Goal: Task Accomplishment & Management: Manage account settings

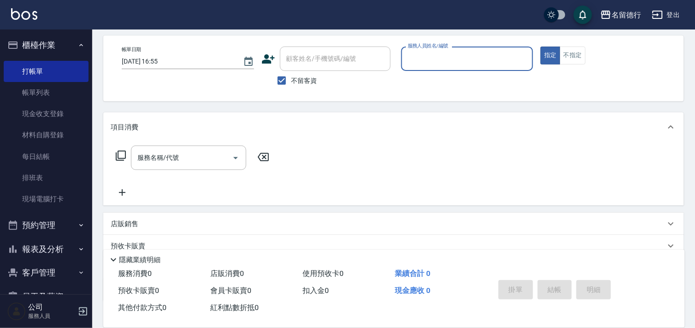
scroll to position [48, 0]
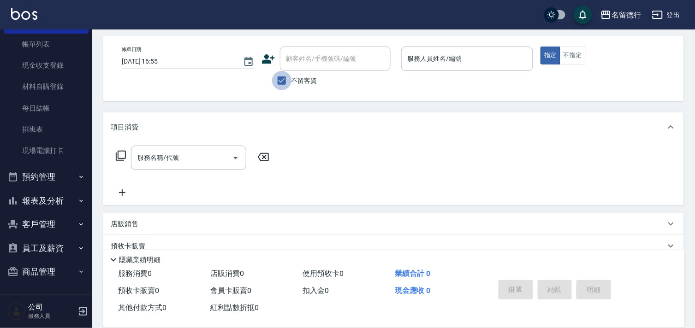
click at [287, 83] on input "不留客資" at bounding box center [281, 80] width 19 height 19
checkbox input "false"
click at [362, 53] on input "顧客姓名/手機號碼/編號" at bounding box center [328, 59] width 89 height 16
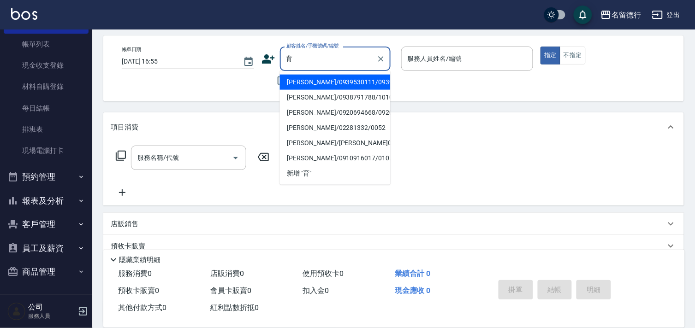
click at [335, 90] on li "曹育君/0939530111/0939530111" at bounding box center [335, 82] width 111 height 15
type input "曹育君/0939530111/0939530111"
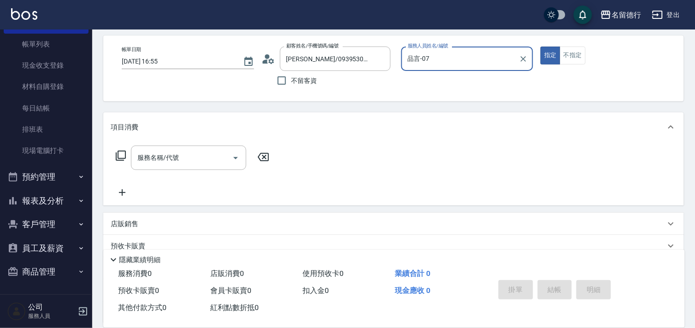
type input "品言-07"
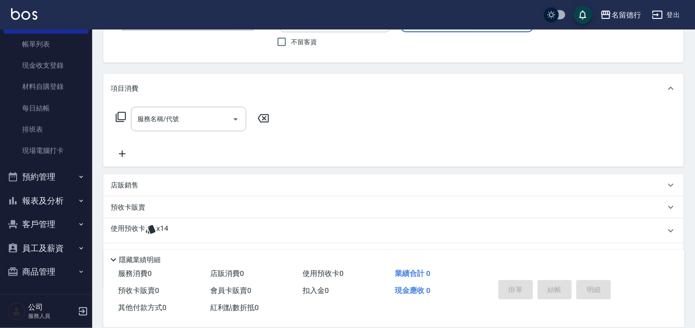
scroll to position [124, 0]
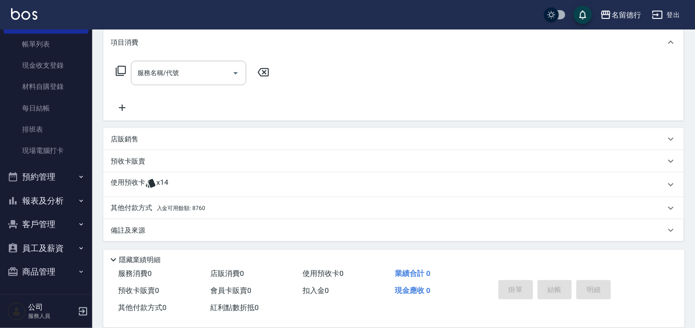
click at [135, 178] on p "使用預收卡" at bounding box center [128, 185] width 35 height 14
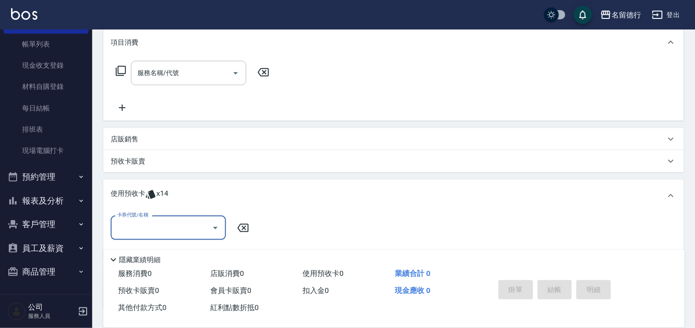
scroll to position [175, 0]
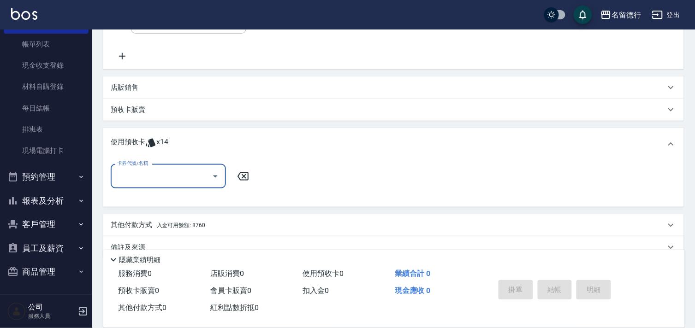
click at [137, 183] on input "卡券代號/名稱" at bounding box center [161, 176] width 93 height 16
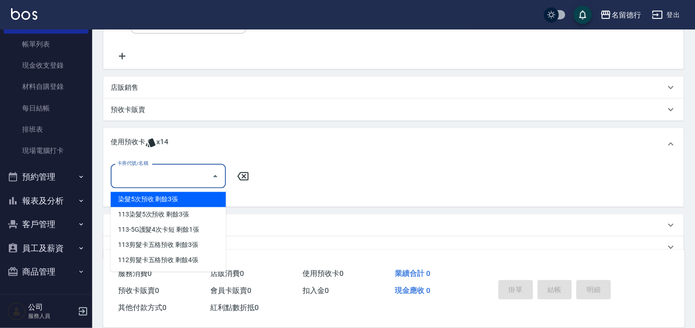
click at [144, 111] on p "預收卡販賣" at bounding box center [128, 110] width 35 height 10
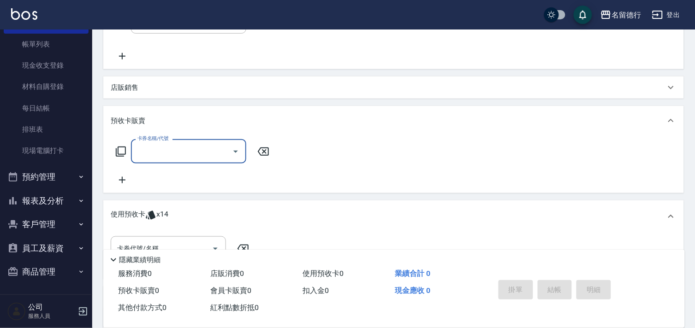
scroll to position [0, 0]
drag, startPoint x: 177, startPoint y: 141, endPoint x: 166, endPoint y: 160, distance: 21.5
click at [175, 145] on div "卡券名稱/代號" at bounding box center [188, 151] width 115 height 24
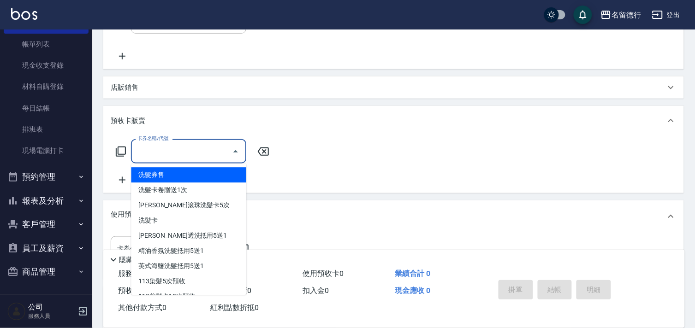
click at [186, 177] on span "洗髮券售" at bounding box center [188, 175] width 115 height 15
type input "洗髮券售(991)"
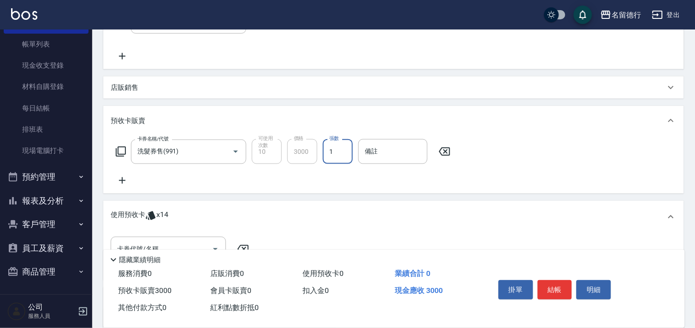
click at [402, 199] on div "項目消費 服務名稱/代號 服務名稱/代號 店販銷售 服務人員姓名/編號 服務人員姓名/編號 商品代號/名稱 商品代號/名稱 預收卡販賣 卡券名稱/代號 洗髮券…" at bounding box center [393, 153] width 580 height 355
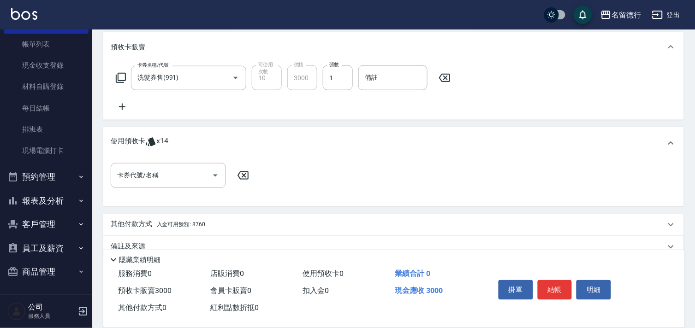
scroll to position [266, 0]
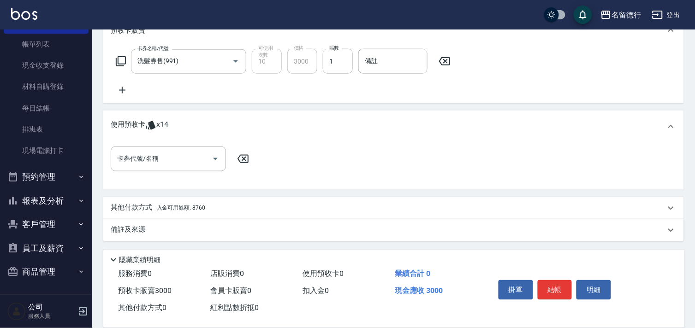
click at [143, 205] on p "其他付款方式 入金可用餘額: 8760" at bounding box center [158, 208] width 95 height 10
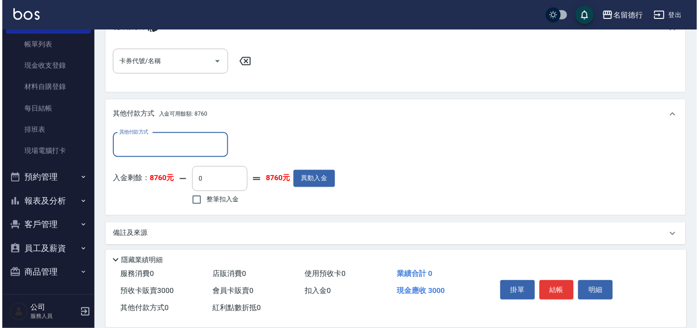
scroll to position [367, 0]
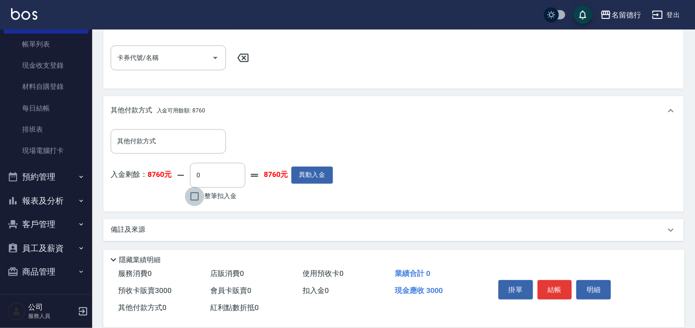
click at [200, 199] on input "整筆扣入金" at bounding box center [194, 196] width 19 height 19
checkbox input "true"
type input "3000"
click at [565, 288] on button "結帳" at bounding box center [555, 289] width 35 height 19
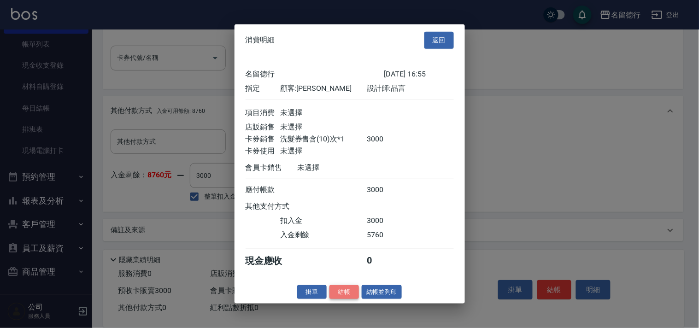
click at [348, 298] on button "結帳" at bounding box center [345, 292] width 30 height 14
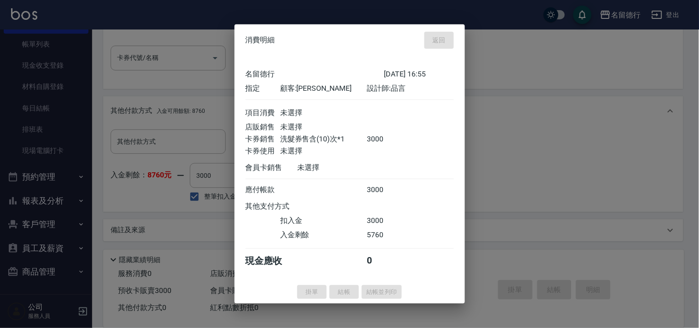
type input "2025/08/14 18:53"
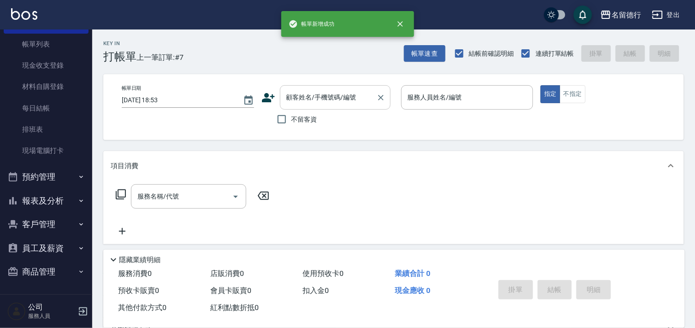
scroll to position [0, 0]
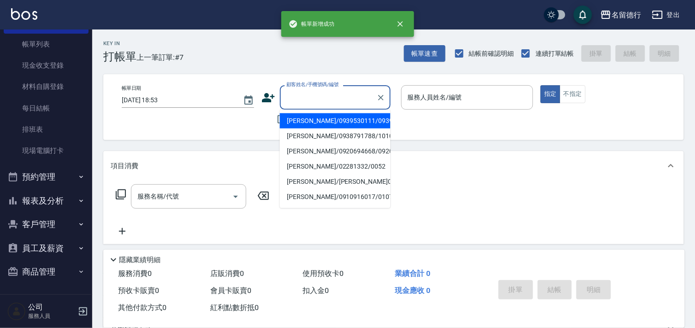
click at [298, 101] on div "顧客姓名/手機號碼/編號 顧客姓名/手機號碼/編號" at bounding box center [335, 97] width 111 height 24
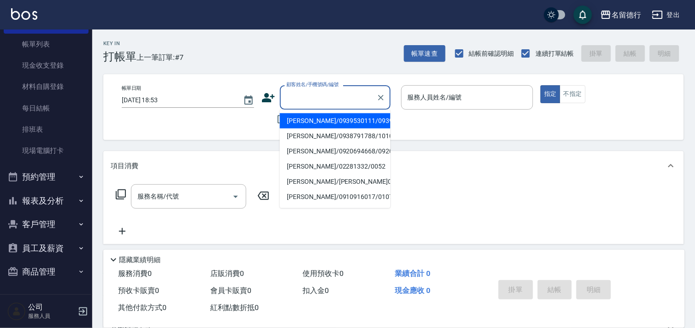
click at [305, 126] on li "曹育君/0939530111/0939530111" at bounding box center [335, 120] width 111 height 15
type input "曹育君/0939530111/0939530111"
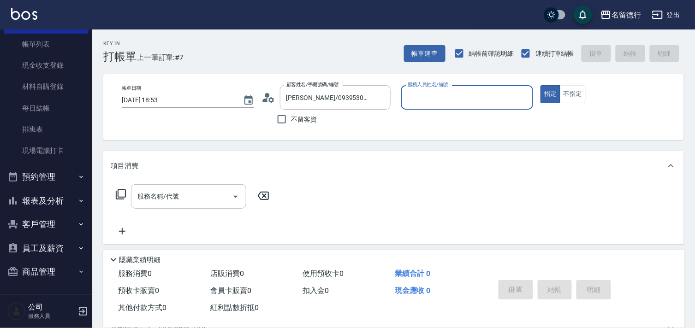
type input "品言-07"
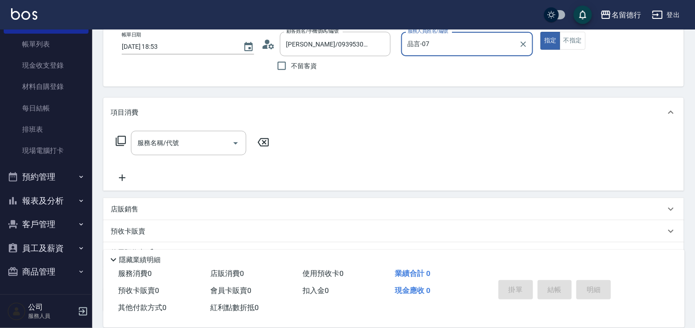
scroll to position [124, 0]
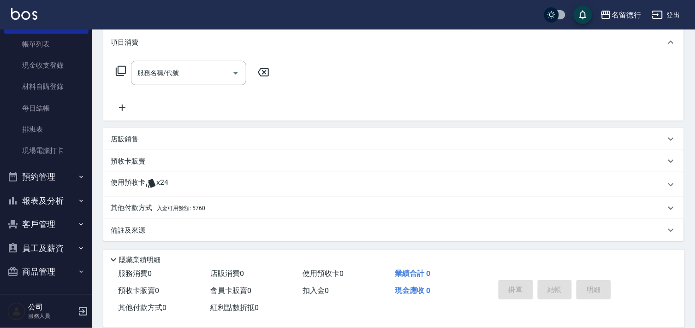
click at [140, 183] on p "使用預收卡" at bounding box center [128, 185] width 35 height 14
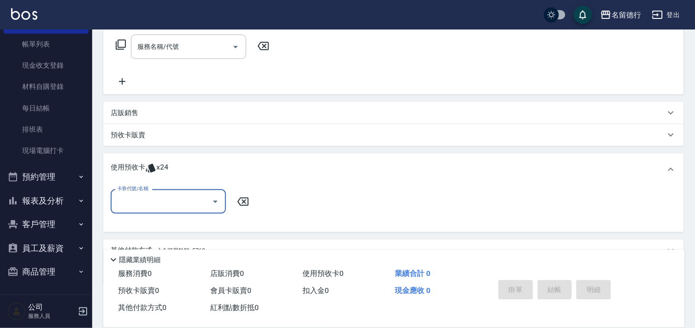
scroll to position [175, 0]
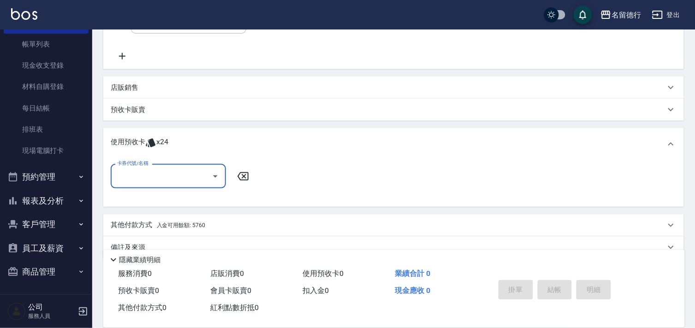
click at [141, 183] on input "卡券代號/名稱" at bounding box center [161, 176] width 93 height 16
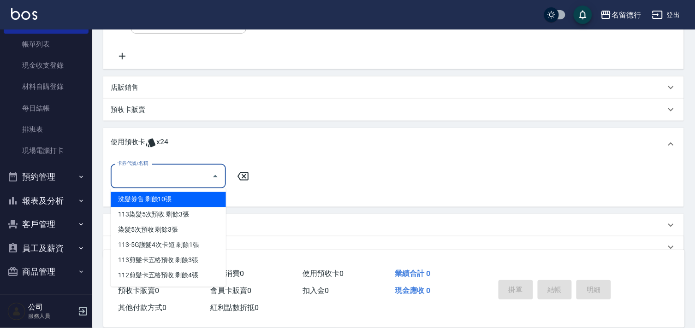
click at [162, 195] on div "洗髮券售 剩餘10張" at bounding box center [168, 199] width 115 height 15
type input "洗髮券售"
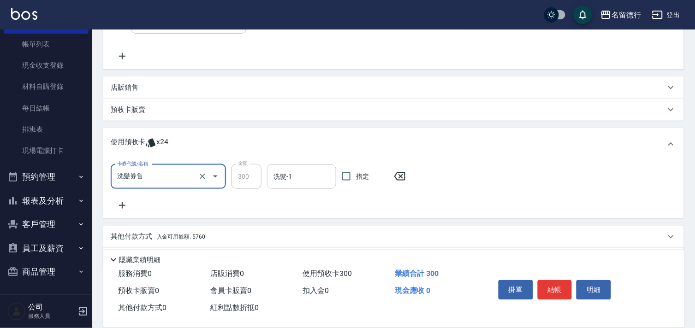
click at [281, 177] on input "洗髮-1" at bounding box center [301, 177] width 61 height 16
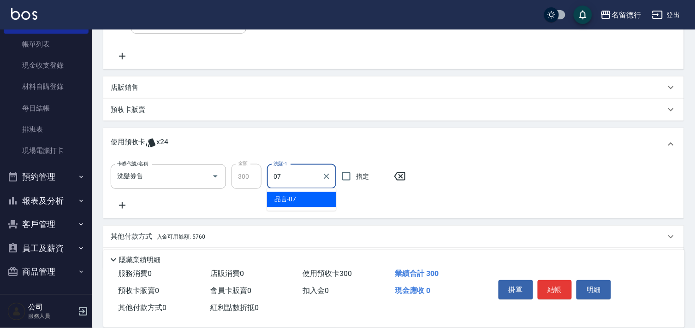
drag, startPoint x: 298, startPoint y: 196, endPoint x: 369, endPoint y: 192, distance: 71.1
click at [304, 197] on div "品言 -07" at bounding box center [301, 199] width 69 height 15
type input "品言-07"
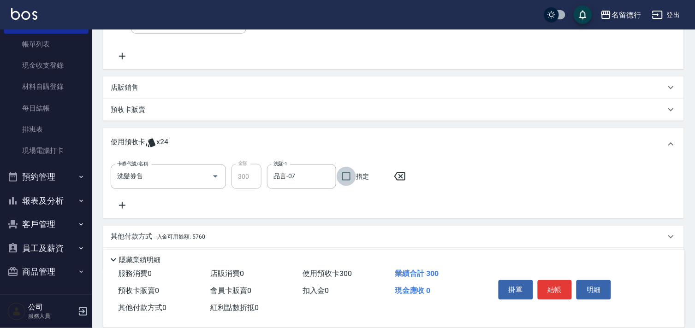
click at [349, 178] on input "指定" at bounding box center [346, 176] width 19 height 19
checkbox input "true"
click at [128, 201] on icon at bounding box center [122, 205] width 23 height 11
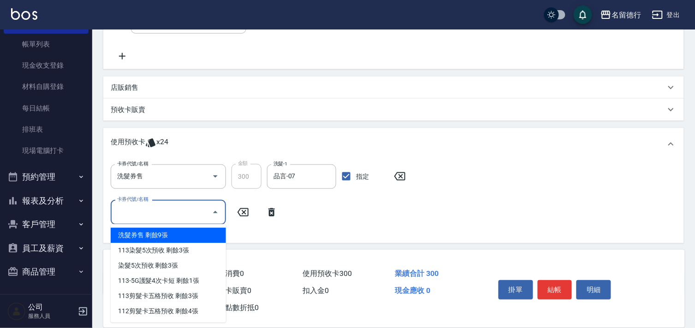
click at [139, 206] on div "卡券代號/名稱 卡券代號/名稱" at bounding box center [168, 212] width 115 height 24
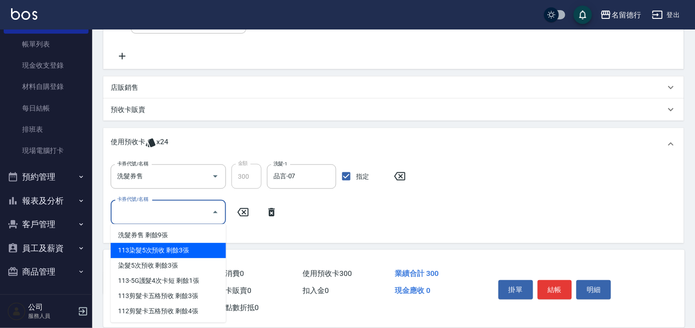
click at [156, 254] on div "113染髮5次預收 剩餘3張" at bounding box center [168, 250] width 115 height 15
type input "113染髮5次預收"
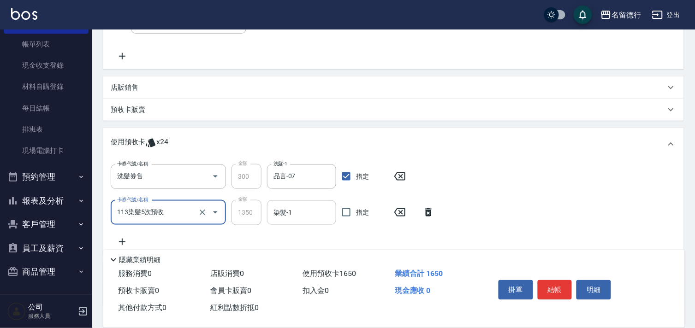
click at [291, 218] on input "染髮-1" at bounding box center [301, 213] width 61 height 16
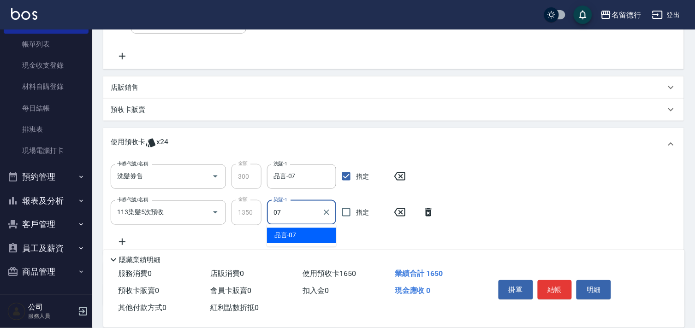
click at [291, 233] on span "品言 -07" at bounding box center [285, 236] width 22 height 10
type input "品言-07"
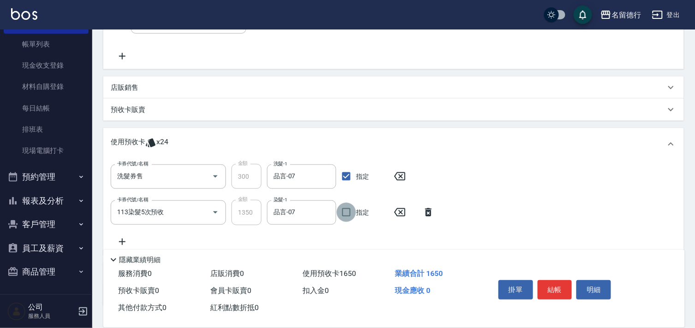
click at [346, 219] on input "指定" at bounding box center [346, 212] width 19 height 19
checkbox input "true"
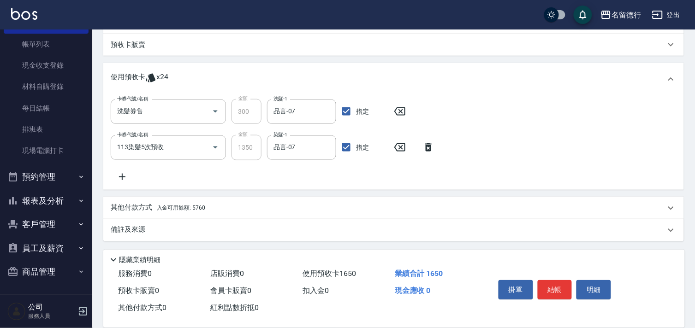
click at [122, 178] on icon at bounding box center [122, 177] width 6 height 6
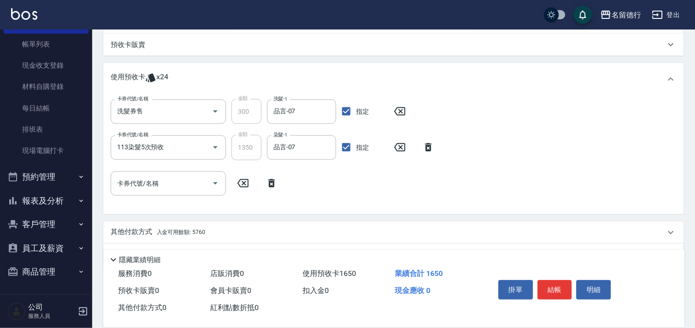
click at [131, 187] on input "卡券代號/名稱" at bounding box center [161, 184] width 93 height 16
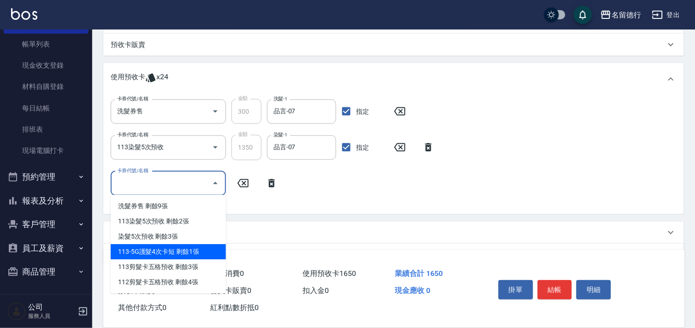
click at [142, 256] on div "113-5G護髮4次卡短 剩餘1張" at bounding box center [168, 251] width 115 height 15
type input "113-5G護髮4次卡短"
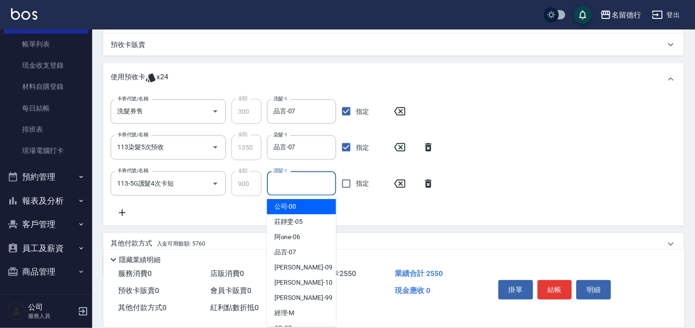
click at [309, 184] on input "護髮-1" at bounding box center [301, 184] width 61 height 16
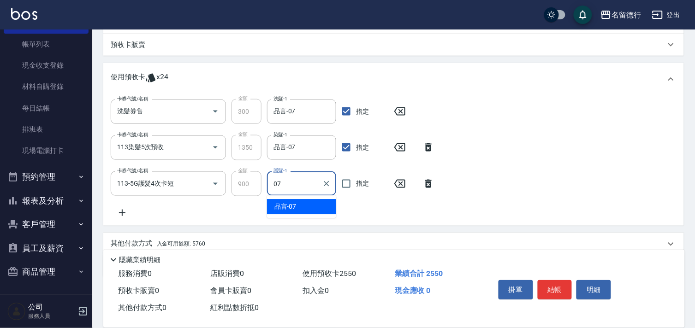
click at [309, 208] on div "品言 -07" at bounding box center [301, 207] width 69 height 15
type input "品言-07"
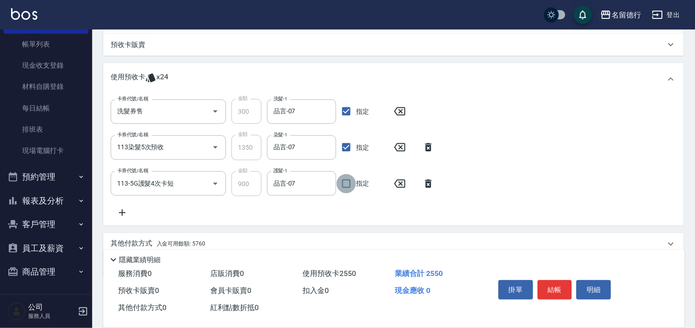
click at [347, 183] on input "指定" at bounding box center [346, 183] width 19 height 19
checkbox input "true"
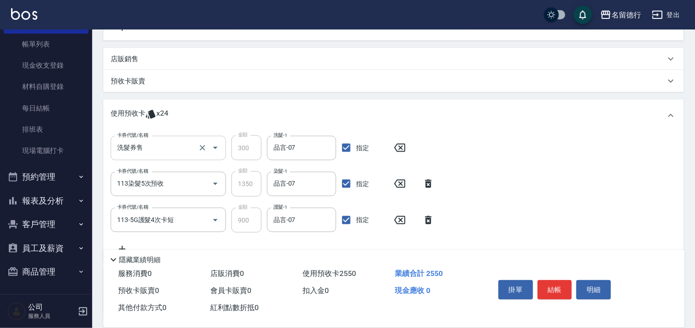
scroll to position [189, 0]
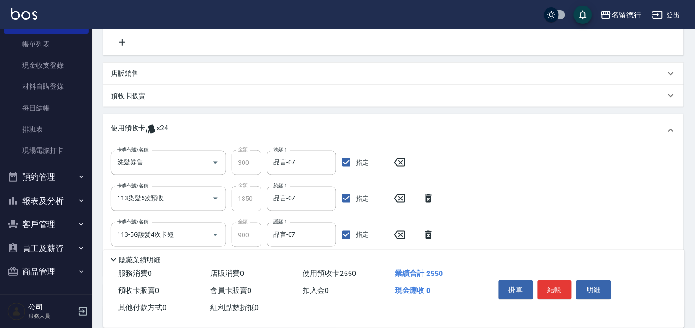
click at [126, 74] on p "店販銷售" at bounding box center [125, 74] width 28 height 10
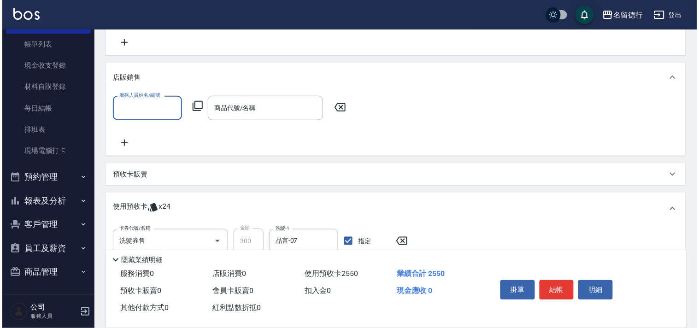
scroll to position [0, 0]
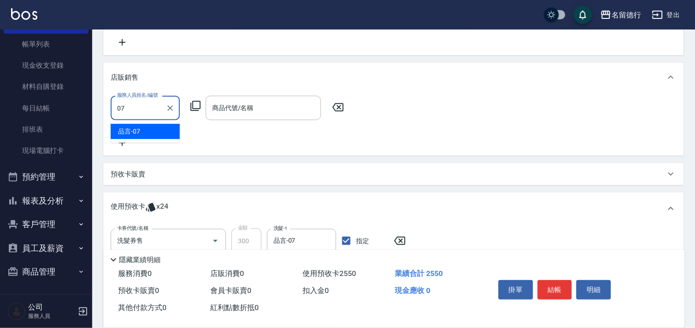
click at [160, 130] on div "品言 -07" at bounding box center [145, 131] width 69 height 15
type input "品言-07"
click at [198, 104] on icon at bounding box center [195, 106] width 11 height 11
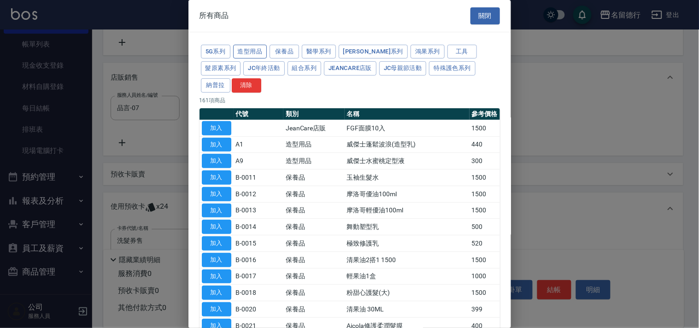
click at [234, 50] on button "造型用品" at bounding box center [250, 52] width 34 height 14
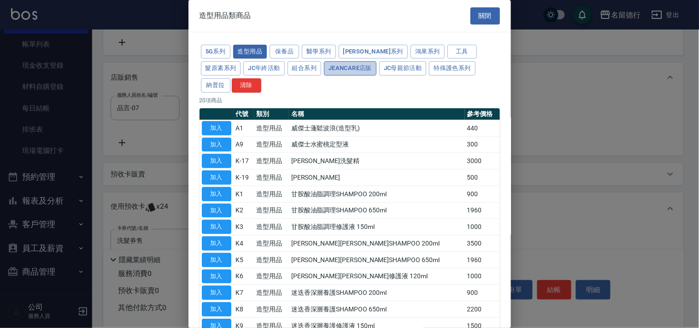
click at [324, 66] on button "JeanCare店販" at bounding box center [350, 68] width 53 height 14
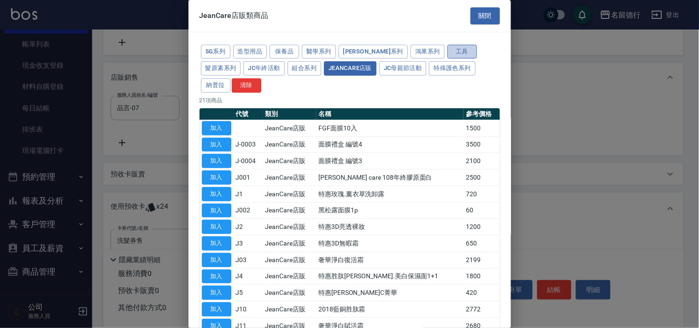
click at [448, 46] on button "工具" at bounding box center [463, 52] width 30 height 14
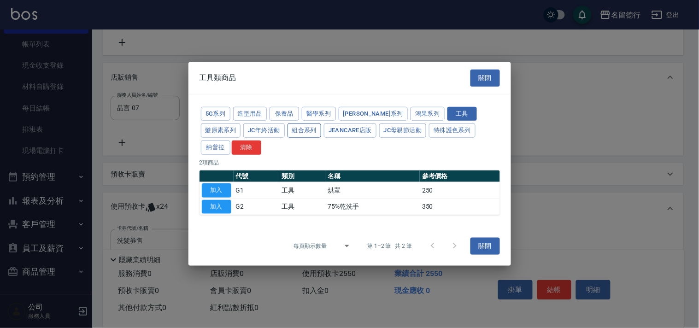
click at [288, 138] on button "組合系列" at bounding box center [305, 131] width 34 height 14
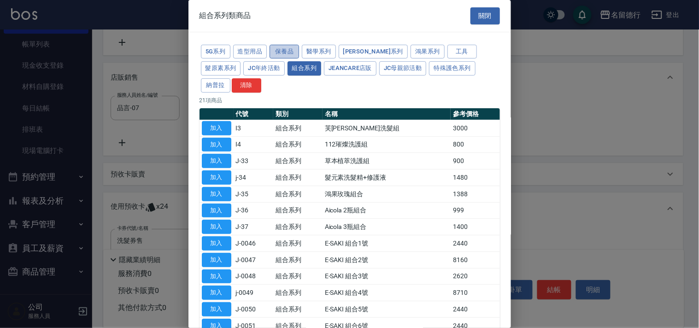
click at [284, 54] on button "保養品" at bounding box center [285, 52] width 30 height 14
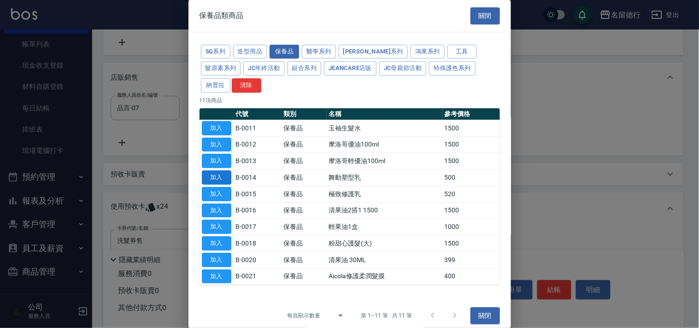
click at [219, 172] on button "加入" at bounding box center [217, 178] width 30 height 14
type input "舞動塑型乳"
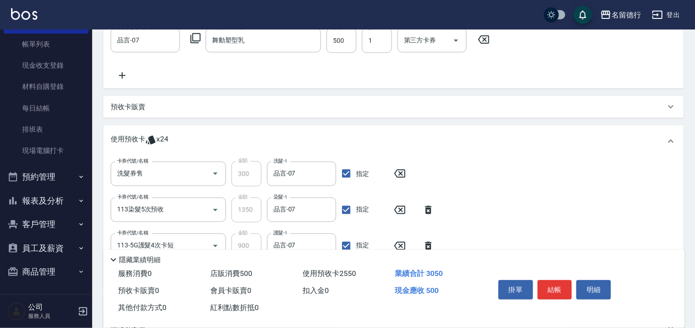
scroll to position [355, 0]
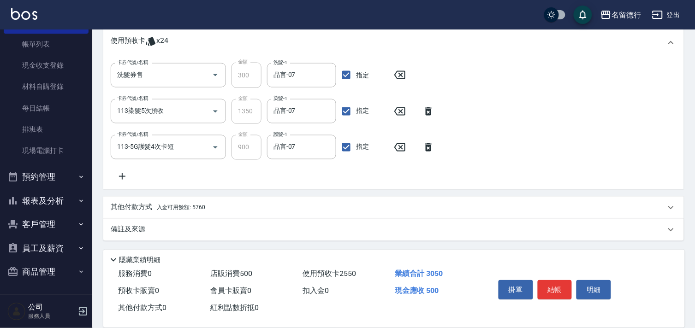
click at [166, 205] on span "入金可用餘額: 5760" at bounding box center [181, 208] width 48 height 6
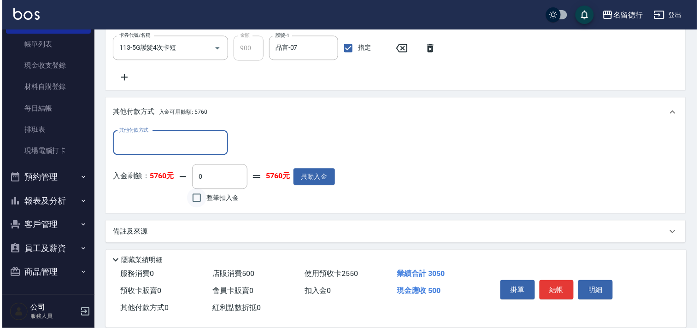
scroll to position [456, 0]
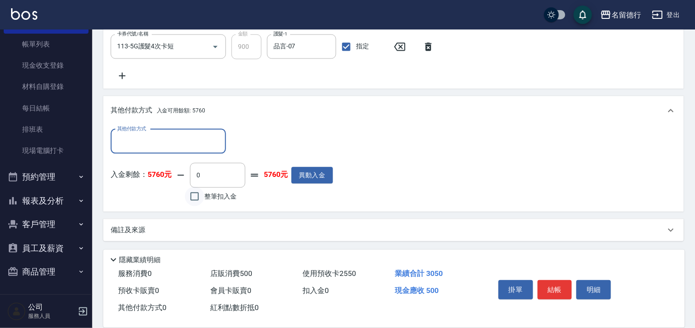
click at [199, 200] on input "整筆扣入金" at bounding box center [194, 196] width 19 height 19
checkbox input "true"
type input "500"
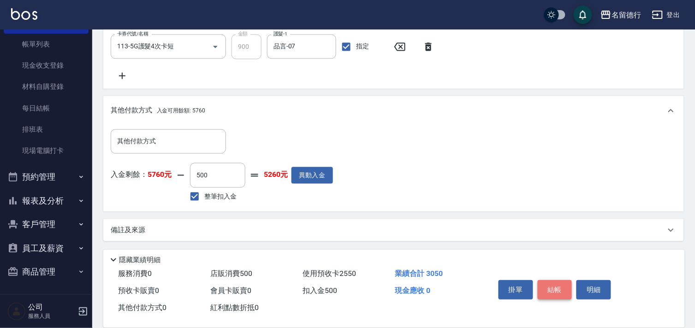
click at [548, 290] on button "結帳" at bounding box center [555, 289] width 35 height 19
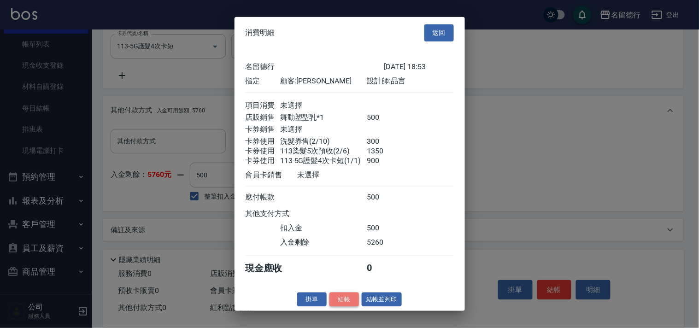
click at [347, 305] on button "結帳" at bounding box center [345, 299] width 30 height 14
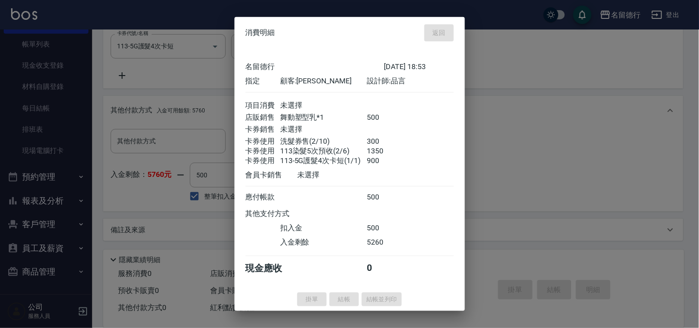
type input "2025/08/14 18:55"
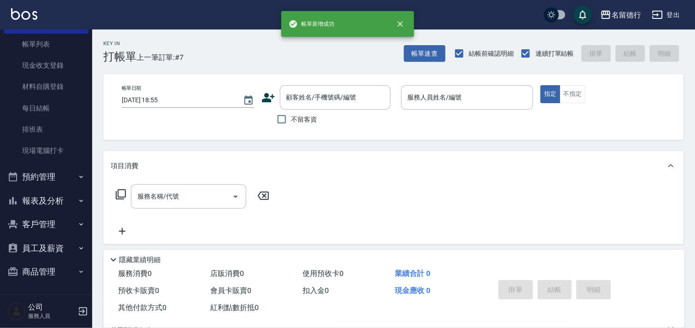
scroll to position [0, 0]
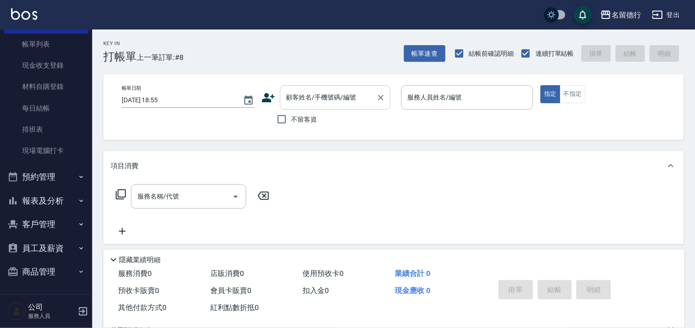
click at [338, 88] on div "顧客姓名/手機號碼/編號" at bounding box center [335, 97] width 111 height 24
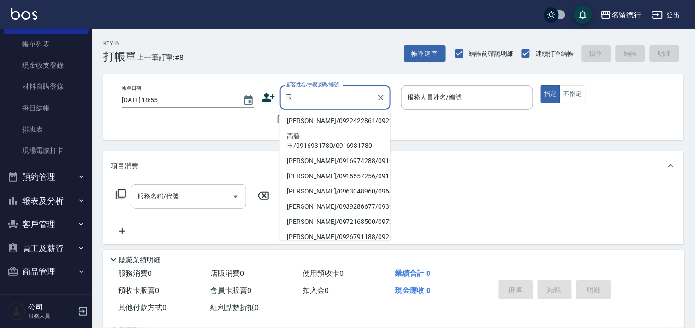
click at [320, 129] on li "陳玉雪/0922422861/0922422861" at bounding box center [335, 120] width 111 height 15
type input "陳玉雪/0922422861/0922422861"
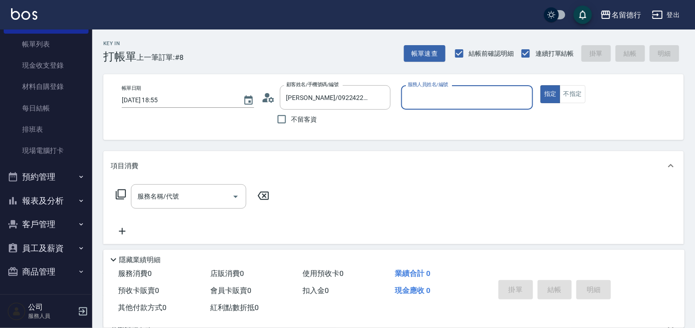
type input "品言-07"
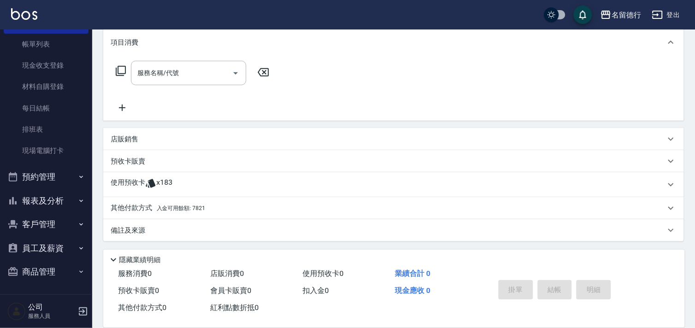
click at [176, 181] on div "使用預收卡 x183" at bounding box center [388, 185] width 555 height 14
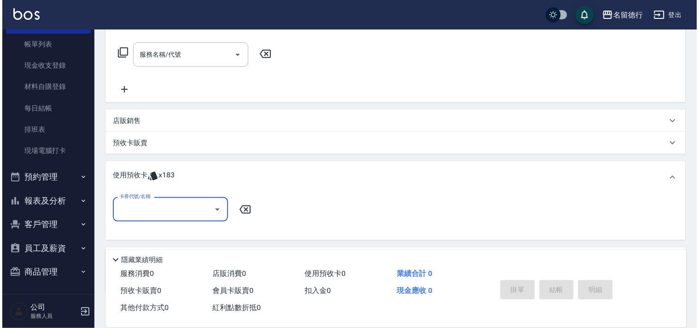
scroll to position [175, 0]
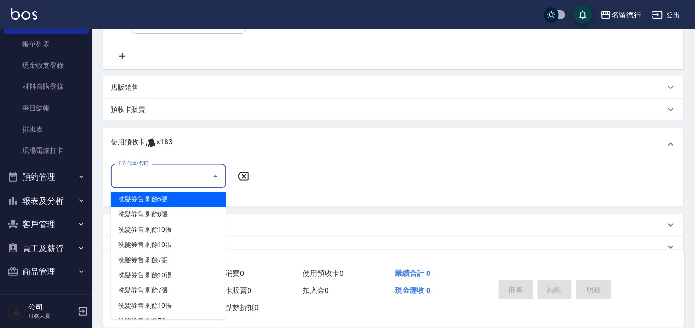
click at [183, 176] on input "卡券代號/名稱" at bounding box center [161, 176] width 93 height 16
click at [187, 197] on div "洗髮券售 剩餘5張" at bounding box center [168, 199] width 115 height 15
type input "洗髮券售"
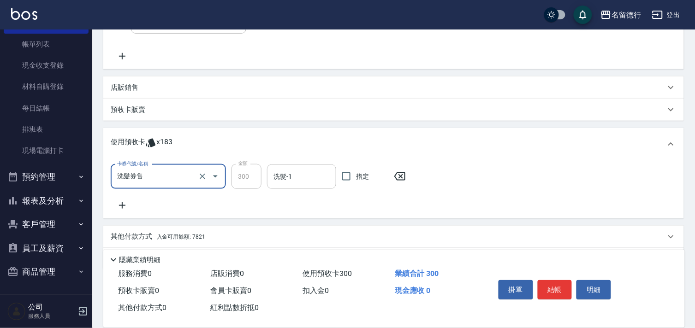
click at [292, 180] on input "洗髮-1" at bounding box center [301, 177] width 61 height 16
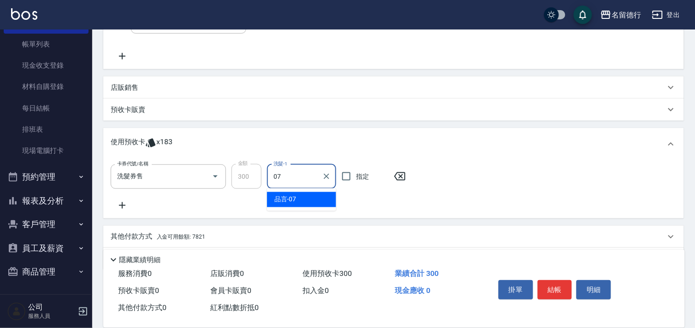
click at [298, 194] on div "品言 -07" at bounding box center [301, 199] width 69 height 15
type input "品言-07"
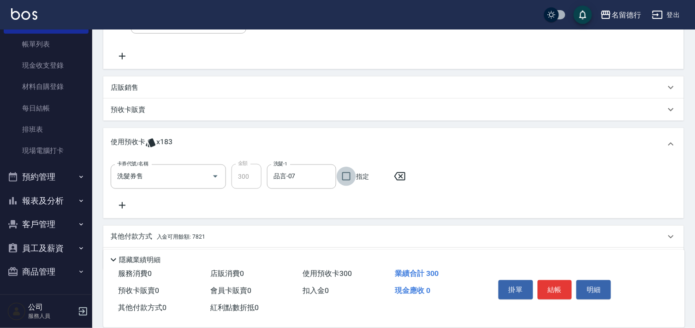
click at [346, 177] on input "指定" at bounding box center [346, 176] width 19 height 19
checkbox input "true"
click at [548, 284] on button "結帳" at bounding box center [555, 289] width 35 height 19
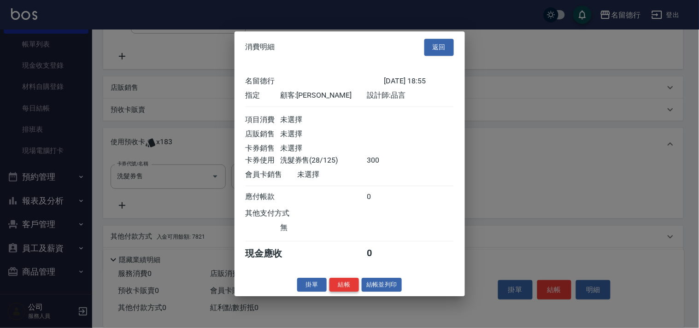
click at [349, 289] on button "結帳" at bounding box center [345, 285] width 30 height 14
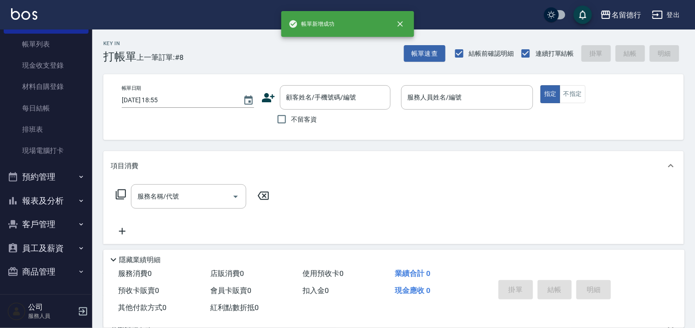
scroll to position [0, 0]
click at [291, 94] on div "顧客姓名/手機號碼/編號 顧客姓名/手機號碼/編號" at bounding box center [335, 97] width 111 height 24
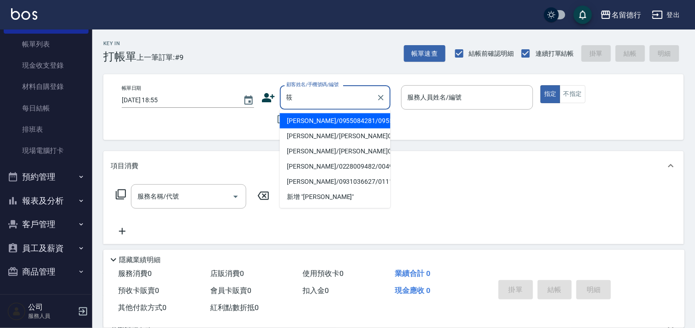
click at [329, 129] on li "陳筱如/0955084281/0955084281" at bounding box center [335, 120] width 111 height 15
type input "陳筱如/0955084281/0955084281"
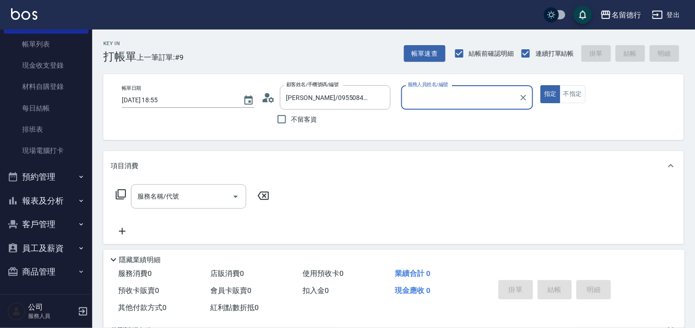
type input "品言-07"
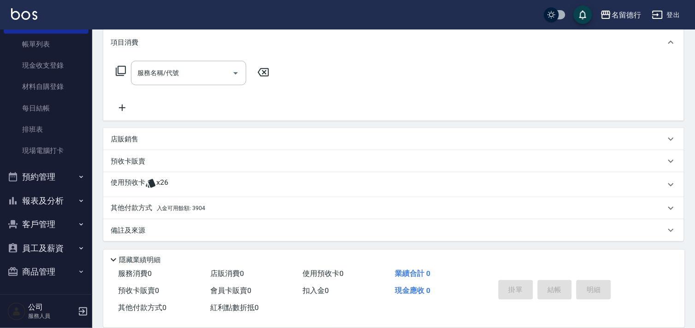
click at [148, 186] on icon at bounding box center [150, 183] width 11 height 11
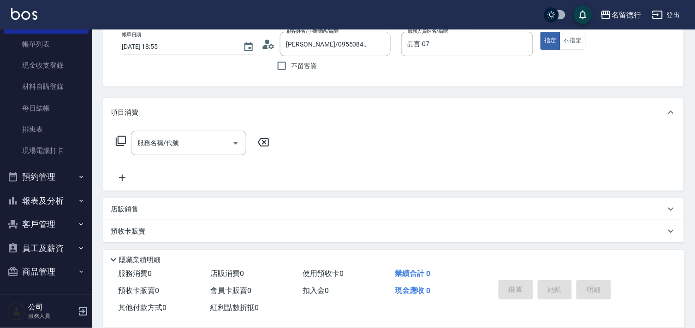
scroll to position [21, 0]
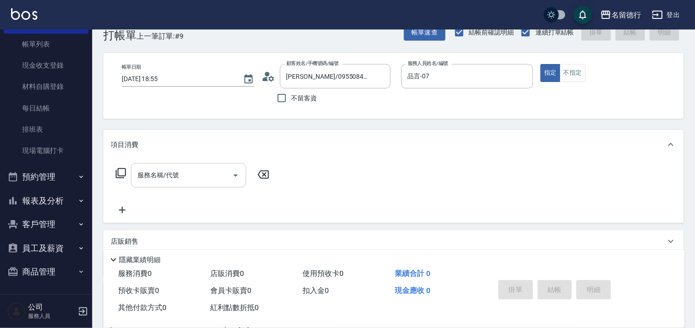
click at [168, 172] on div "服務名稱/代號 服務名稱/代號" at bounding box center [188, 175] width 115 height 24
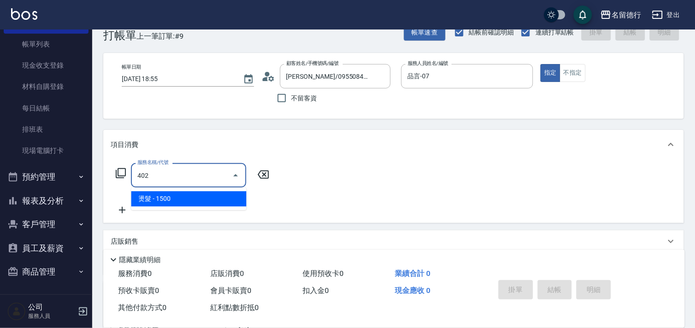
click at [192, 199] on span "燙髮 - 1500" at bounding box center [188, 198] width 115 height 15
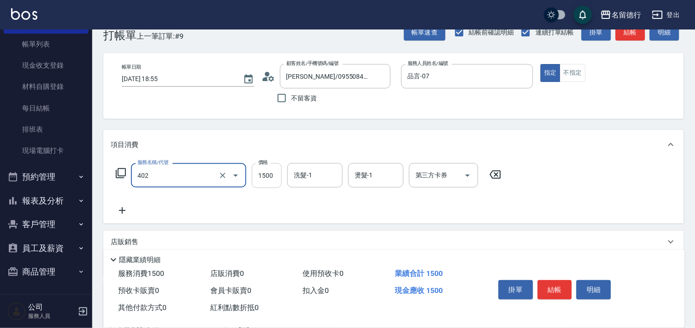
click at [262, 182] on input "1500" at bounding box center [267, 175] width 30 height 25
type input "燙髮(402)"
type input "2500"
click at [322, 180] on input "洗髮-1" at bounding box center [314, 175] width 47 height 16
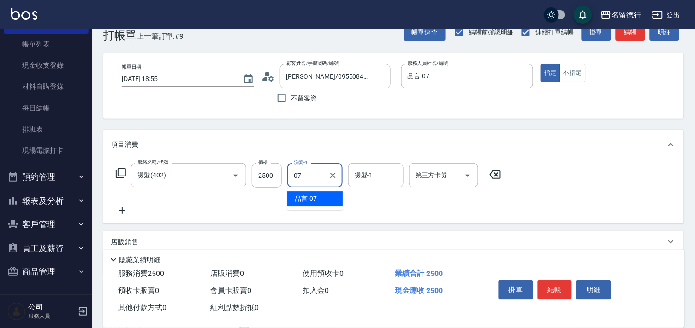
click at [319, 198] on div "品言 -07" at bounding box center [314, 198] width 55 height 15
click at [351, 177] on div "燙髮-1" at bounding box center [375, 175] width 55 height 24
type input "品言-07"
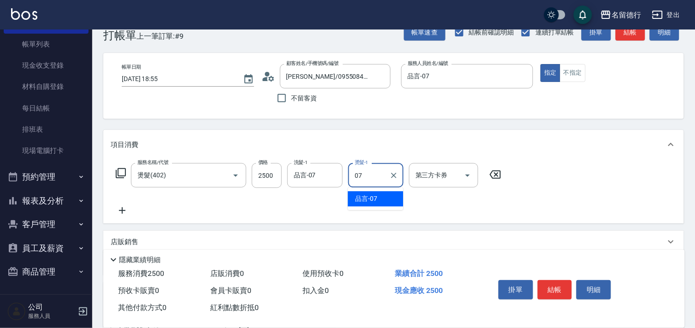
click at [365, 196] on span "品言 -07" at bounding box center [366, 199] width 22 height 10
type input "品言-07"
click at [125, 209] on icon at bounding box center [122, 210] width 23 height 11
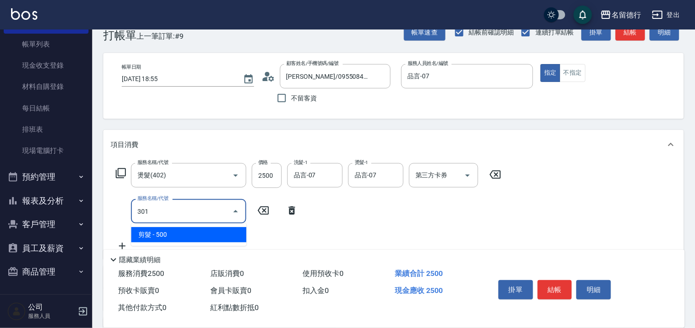
click at [164, 229] on span "剪髮 - 500" at bounding box center [188, 234] width 115 height 15
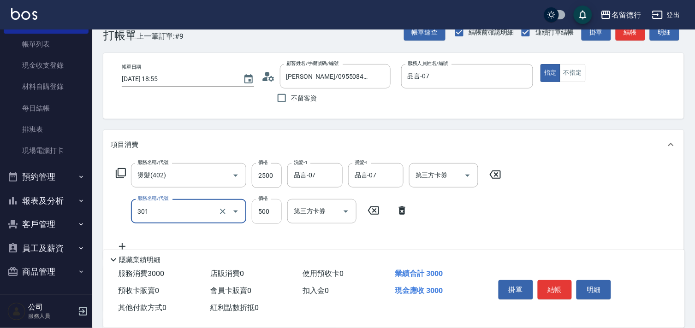
type input "剪髮(301)"
click at [261, 215] on input "500" at bounding box center [267, 211] width 30 height 25
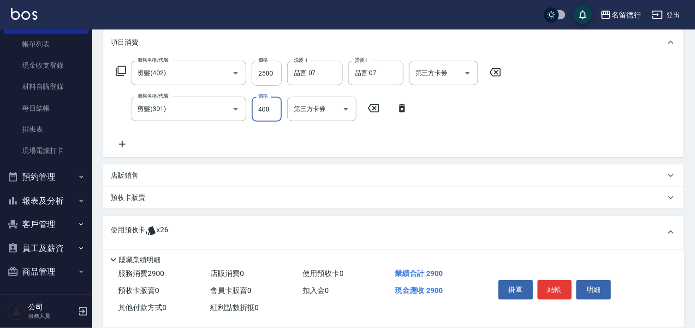
scroll to position [175, 0]
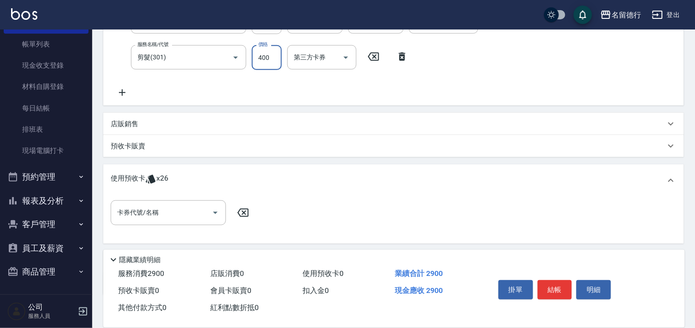
type input "400"
click at [136, 181] on p "使用預收卡" at bounding box center [128, 181] width 35 height 14
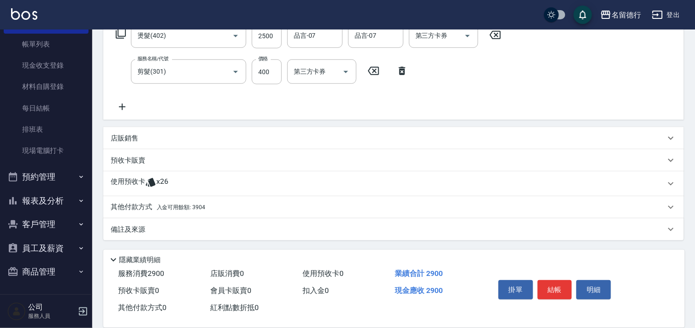
scroll to position [160, 0]
click at [136, 181] on p "使用預收卡" at bounding box center [128, 184] width 35 height 14
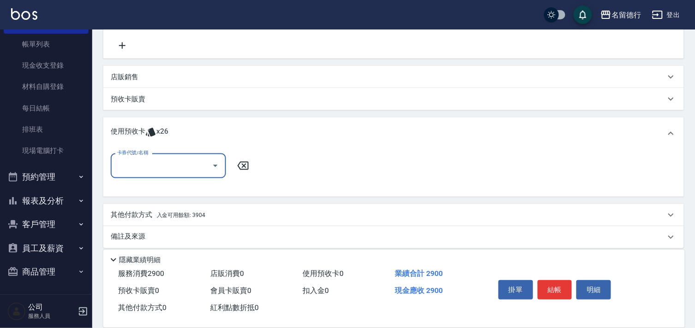
scroll to position [229, 0]
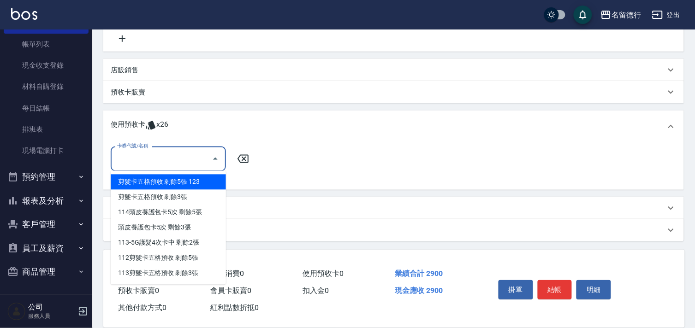
click at [139, 159] on input "卡券代號/名稱" at bounding box center [161, 159] width 93 height 16
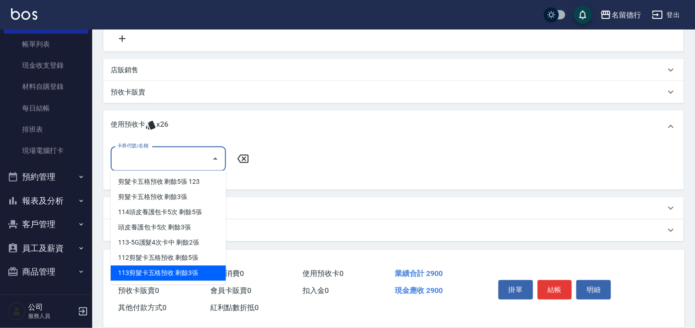
click at [178, 277] on div "113剪髮卡五格預收 剩餘3張" at bounding box center [168, 273] width 115 height 15
type input "113剪髮卡五格預收"
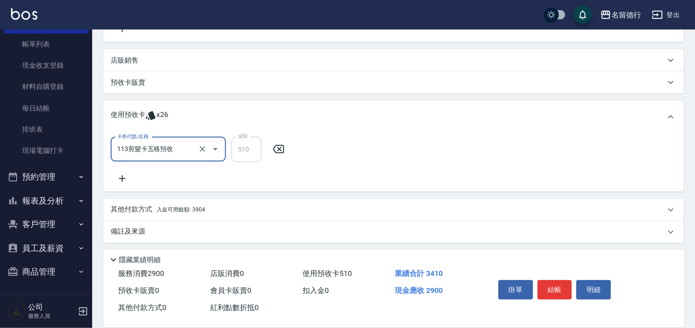
scroll to position [241, 0]
click at [135, 209] on p "其他付款方式 入金可用餘額: 3904" at bounding box center [158, 208] width 95 height 10
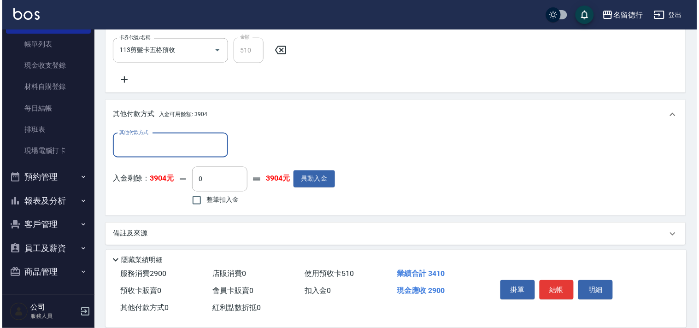
scroll to position [342, 0]
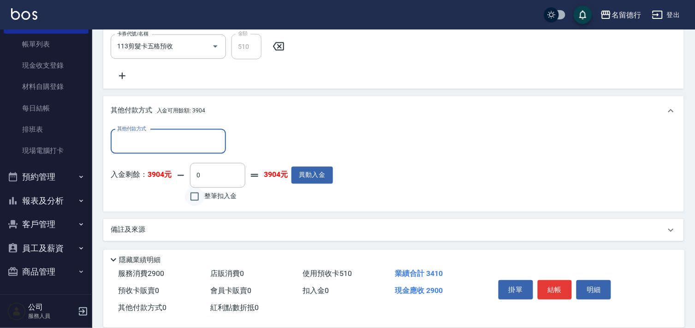
click at [200, 195] on input "整筆扣入金" at bounding box center [194, 196] width 19 height 19
checkbox input "true"
type input "2900"
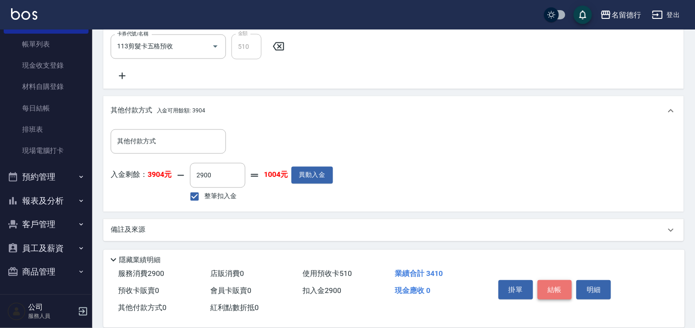
click at [554, 284] on button "結帳" at bounding box center [555, 289] width 35 height 19
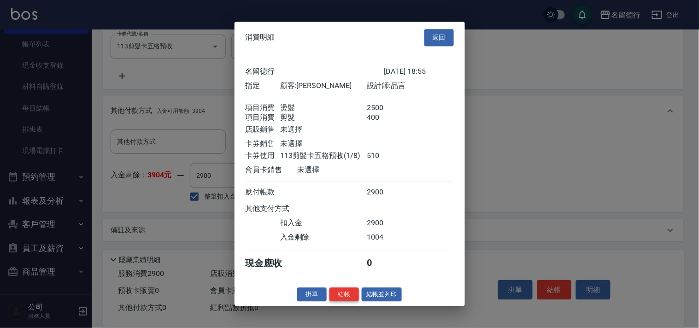
click at [346, 302] on button "結帳" at bounding box center [345, 295] width 30 height 14
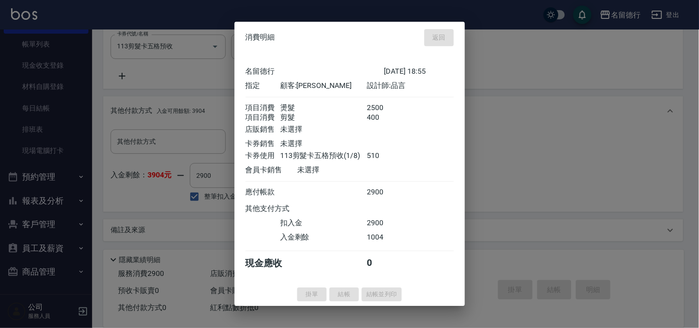
type input "2025/08/14 18:56"
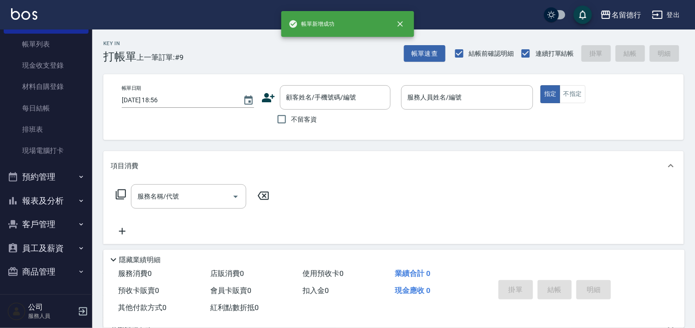
scroll to position [0, 0]
click at [329, 97] on input "顧客姓名/手機號碼/編號" at bounding box center [328, 97] width 89 height 16
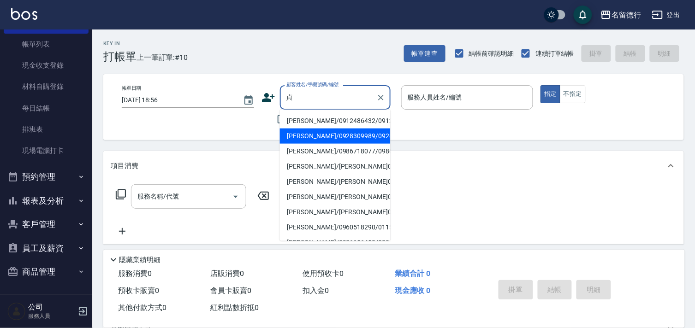
click at [323, 127] on li "陳貞君/0912486432/0912486432" at bounding box center [335, 120] width 111 height 15
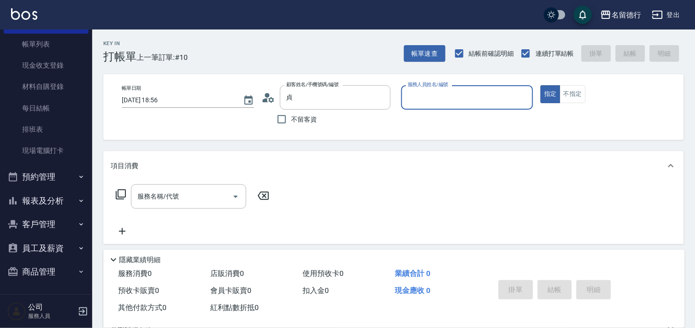
type input "陳貞君/0912486432/0912486432"
type input "品言-07"
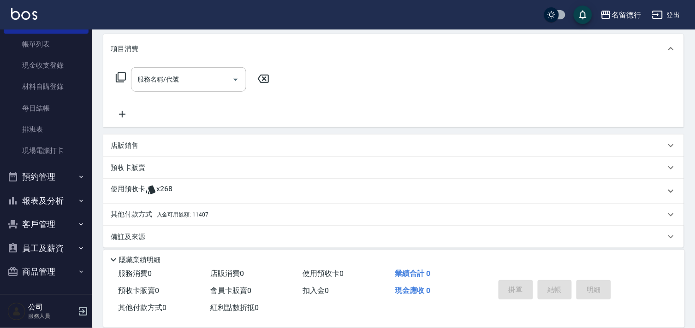
scroll to position [124, 0]
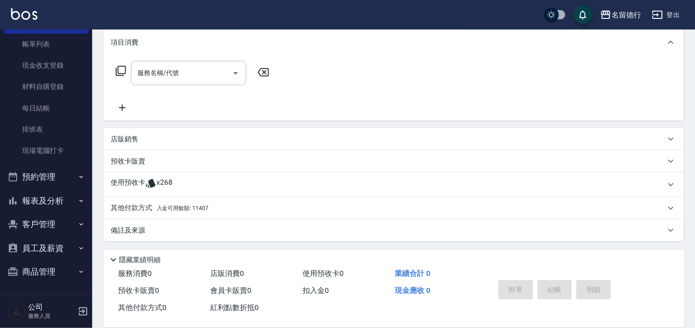
click at [158, 175] on div "使用預收卡 x268" at bounding box center [393, 184] width 580 height 25
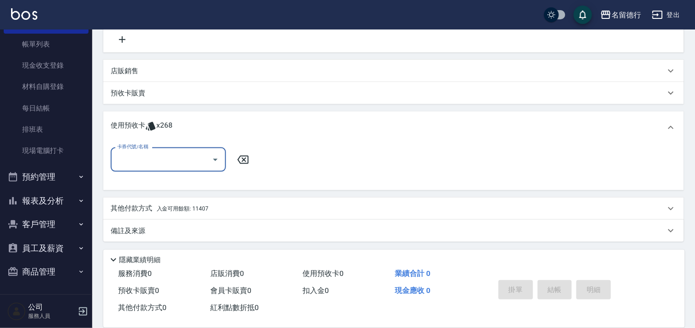
scroll to position [192, 0]
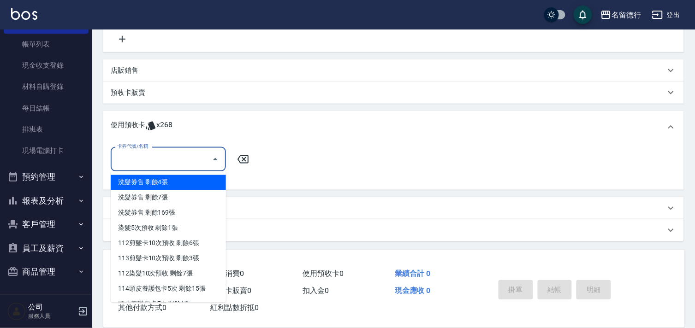
click at [169, 162] on input "卡券代號/名稱" at bounding box center [161, 159] width 93 height 16
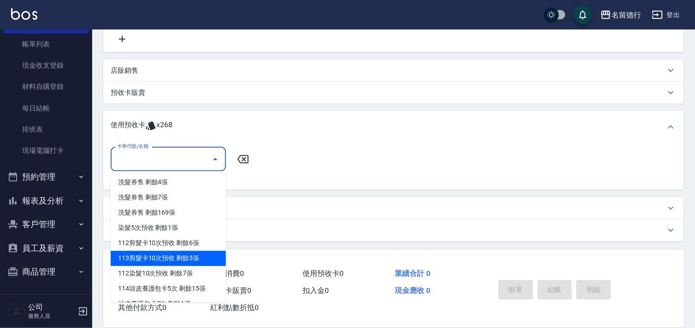
click at [159, 262] on div "113剪髮卡10次預收 剩餘3張" at bounding box center [168, 258] width 115 height 15
type input "113剪髮卡10次預收"
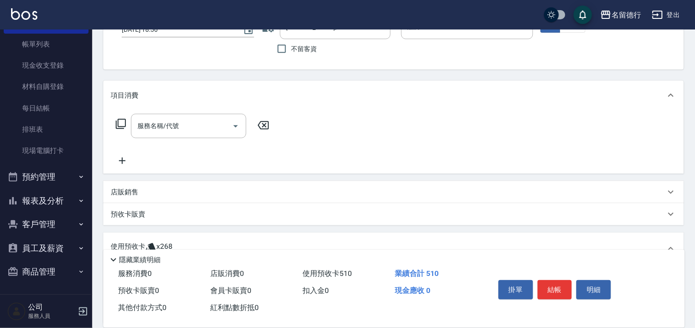
scroll to position [39, 0]
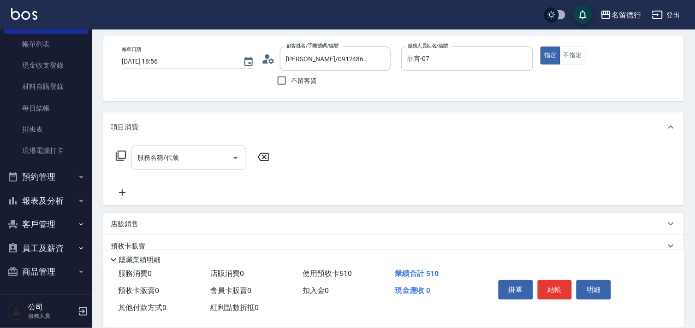
click at [173, 152] on input "服務名稱/代號" at bounding box center [181, 158] width 93 height 16
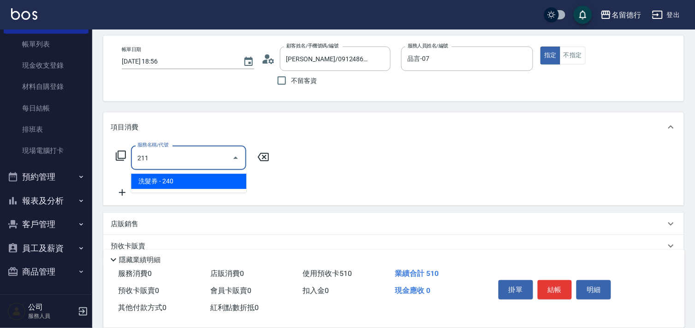
click at [186, 182] on span "洗髮券 - 240" at bounding box center [188, 181] width 115 height 15
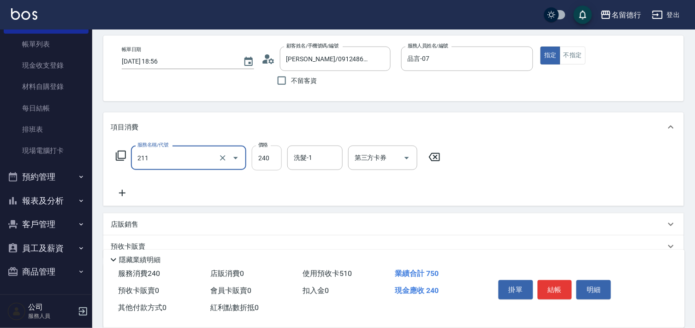
click at [260, 163] on input "240" at bounding box center [267, 158] width 30 height 25
type input "洗髮券(211)"
type input "260"
click at [305, 160] on div "洗髮-1 洗髮-1" at bounding box center [314, 158] width 55 height 24
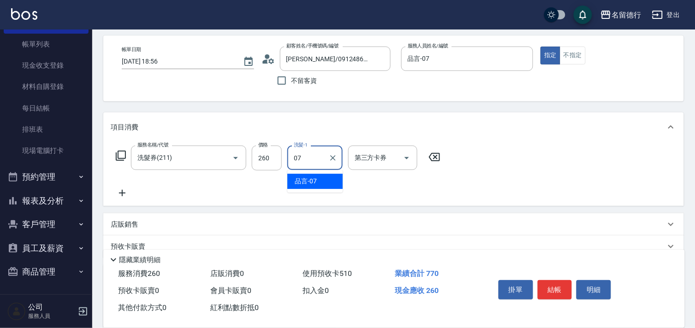
click at [295, 177] on span "品言 -07" at bounding box center [306, 182] width 22 height 10
type input "品言-07"
click at [367, 156] on div "第三方卡券 第三方卡券" at bounding box center [382, 158] width 69 height 24
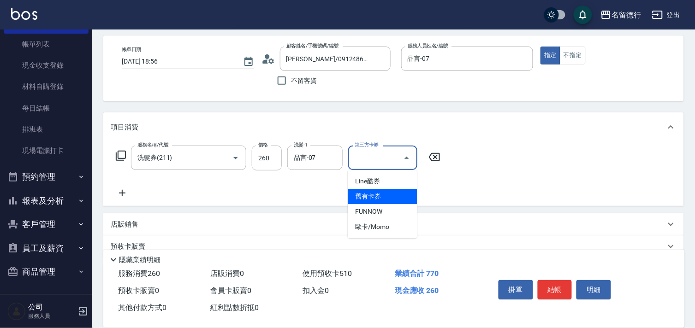
click at [377, 192] on span "舊有卡券" at bounding box center [382, 196] width 69 height 15
type input "舊有卡券"
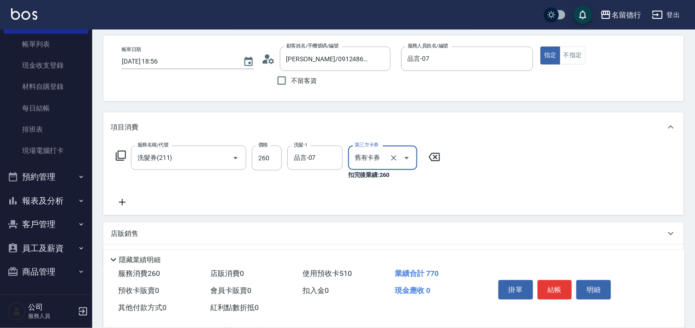
click at [506, 190] on div "服務名稱/代號 洗髮券(211) 服務名稱/代號 價格 260 價格 洗髮-1 品言-07 洗髮-1 第三方卡券 舊有卡券 第三方卡券 扣完後業績: 260" at bounding box center [393, 178] width 580 height 73
click at [560, 283] on button "結帳" at bounding box center [555, 289] width 35 height 19
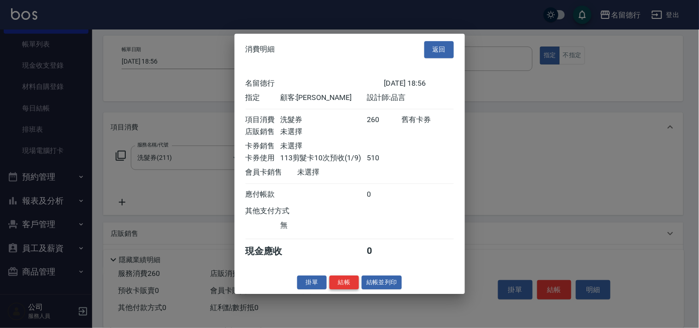
click at [343, 287] on button "結帳" at bounding box center [345, 283] width 30 height 14
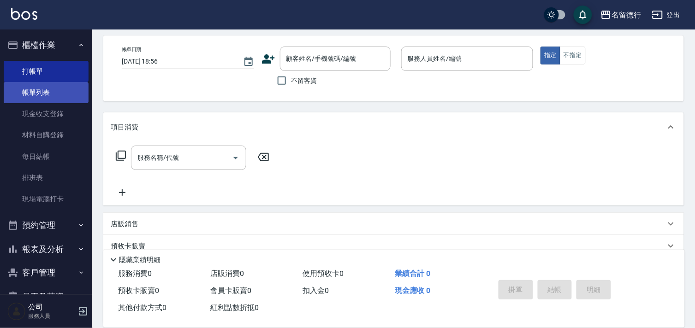
click at [34, 86] on link "帳單列表" at bounding box center [46, 92] width 85 height 21
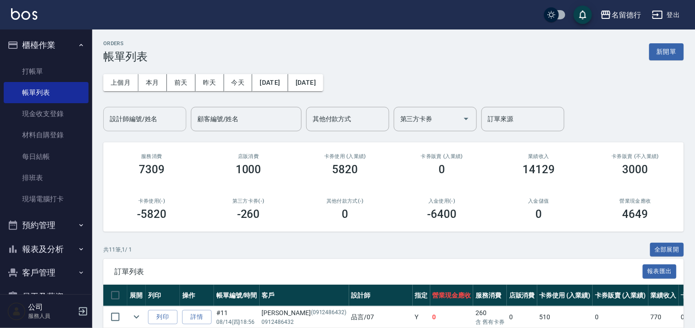
click at [124, 119] on input "設計師編號/姓名" at bounding box center [144, 119] width 75 height 16
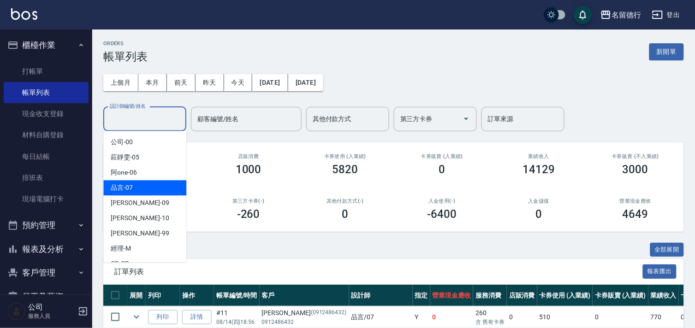
click at [139, 183] on div "品言 -07" at bounding box center [144, 187] width 83 height 15
type input "品言-07"
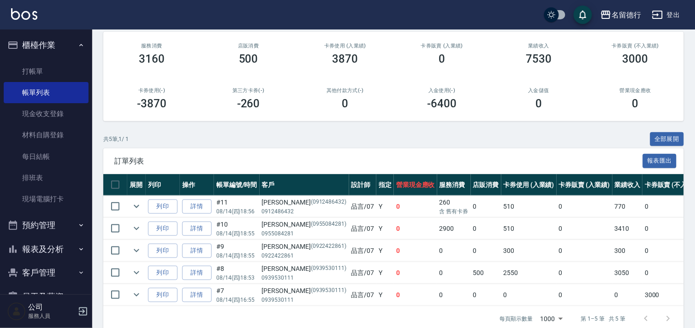
scroll to position [133, 0]
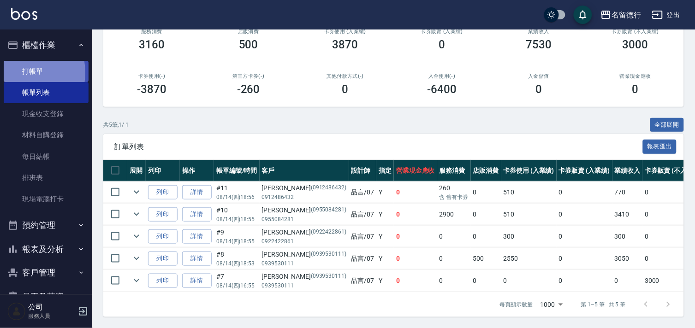
click at [17, 72] on link "打帳單" at bounding box center [46, 71] width 85 height 21
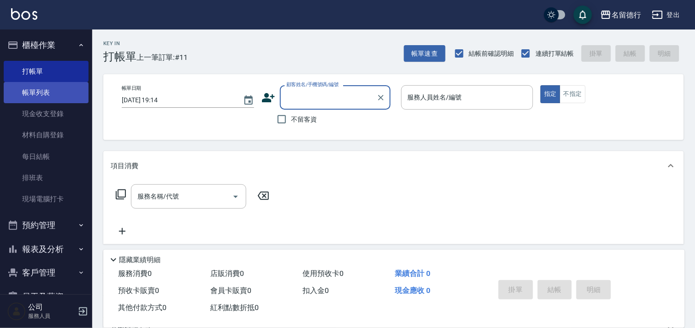
click at [39, 95] on link "帳單列表" at bounding box center [46, 92] width 85 height 21
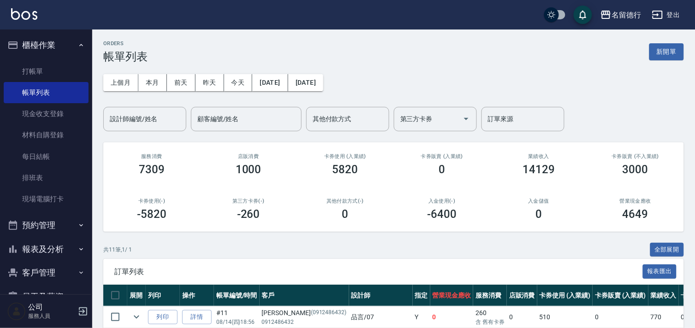
scroll to position [266, 0]
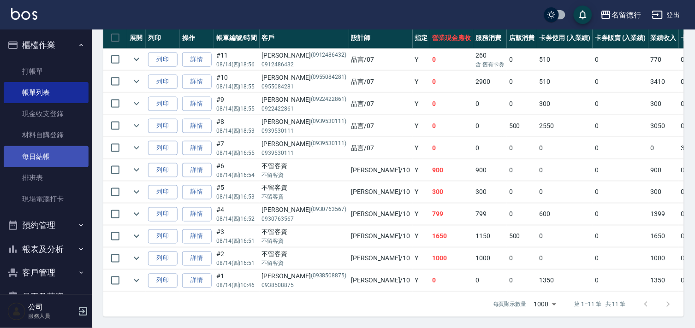
click at [50, 160] on link "每日結帳" at bounding box center [46, 156] width 85 height 21
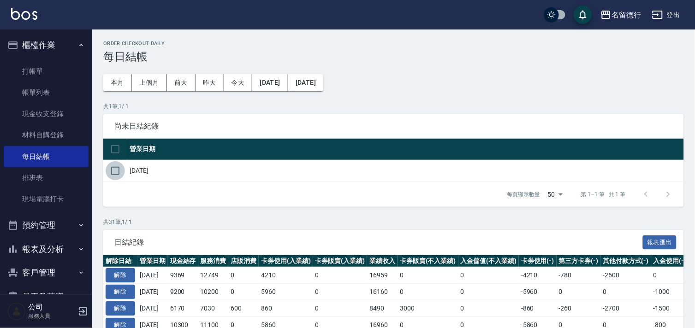
click at [108, 168] on input "checkbox" at bounding box center [115, 170] width 19 height 19
checkbox input "true"
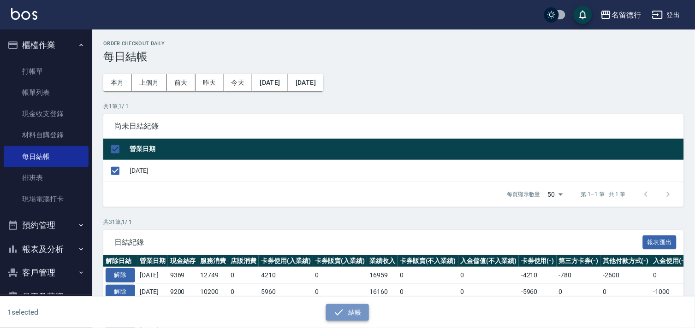
click at [346, 318] on button "結帳" at bounding box center [347, 312] width 43 height 17
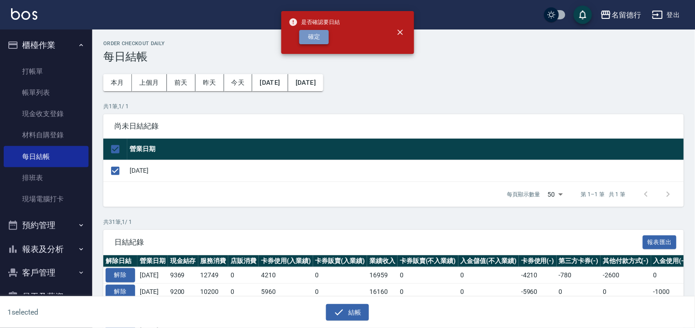
click at [307, 38] on button "確定" at bounding box center [314, 37] width 30 height 14
checkbox input "false"
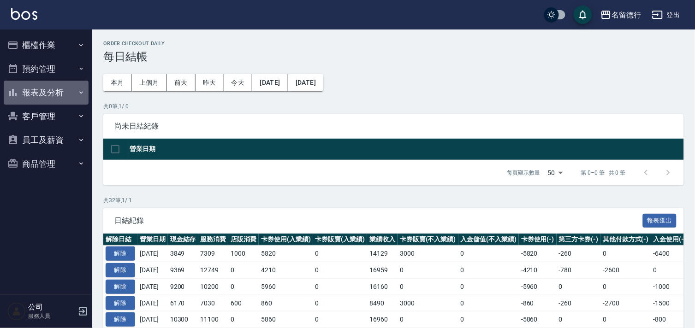
click at [39, 86] on button "報表及分析" at bounding box center [46, 93] width 85 height 24
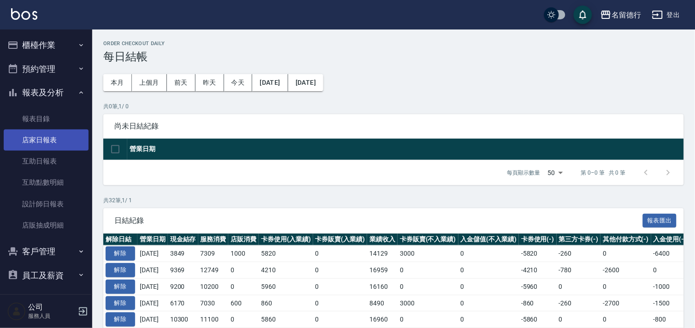
click at [55, 142] on link "店家日報表" at bounding box center [46, 140] width 85 height 21
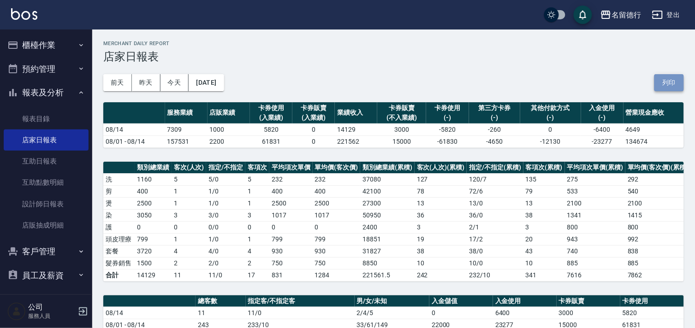
click at [676, 86] on button "列印" at bounding box center [669, 82] width 30 height 17
click at [29, 38] on button "櫃檯作業" at bounding box center [46, 45] width 85 height 24
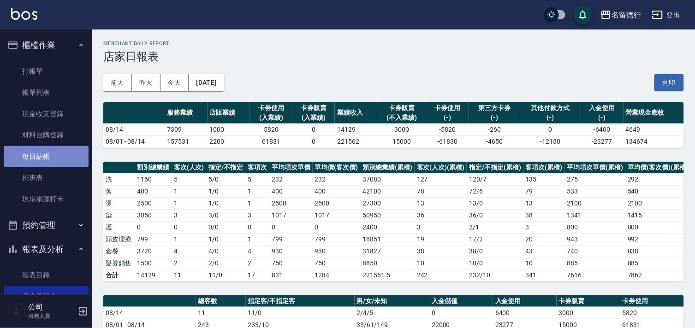
click at [51, 157] on link "每日結帳" at bounding box center [46, 156] width 85 height 21
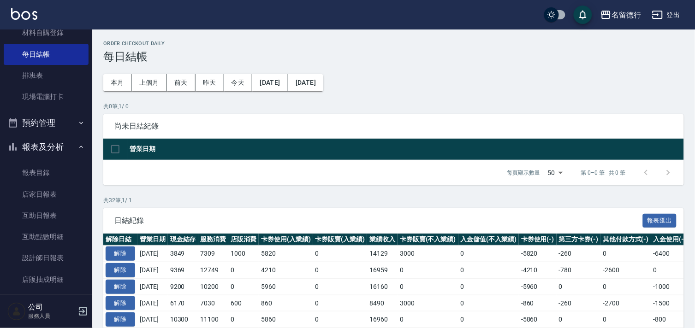
click at [34, 149] on button "報表及分析" at bounding box center [46, 147] width 85 height 24
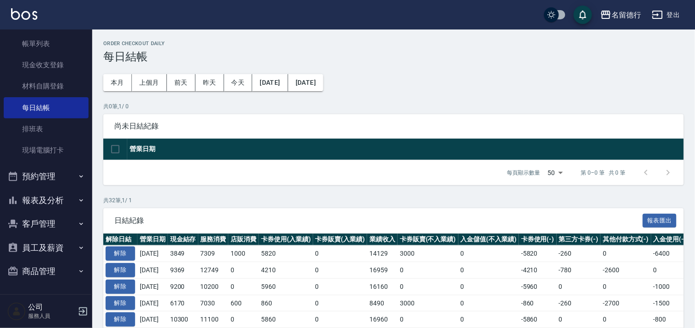
scroll to position [48, 0]
click at [52, 203] on button "報表及分析" at bounding box center [46, 201] width 85 height 24
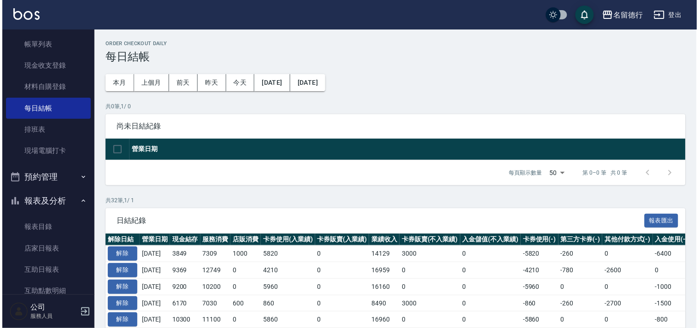
scroll to position [102, 0]
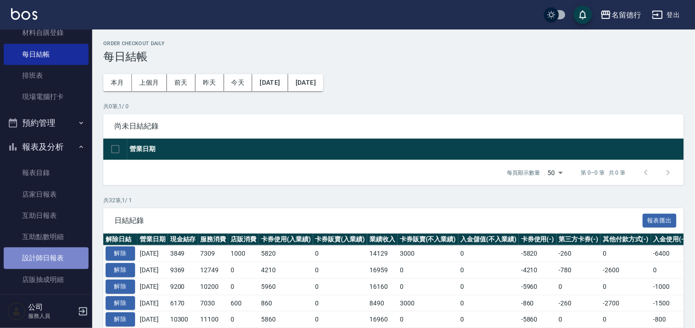
click at [46, 258] on link "設計師日報表" at bounding box center [46, 258] width 85 height 21
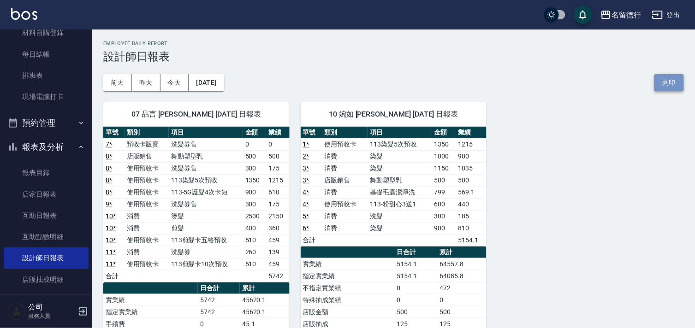
click at [678, 76] on button "列印" at bounding box center [669, 82] width 30 height 17
click at [681, 13] on button "登出" at bounding box center [665, 14] width 35 height 17
